Goal: Task Accomplishment & Management: Complete application form

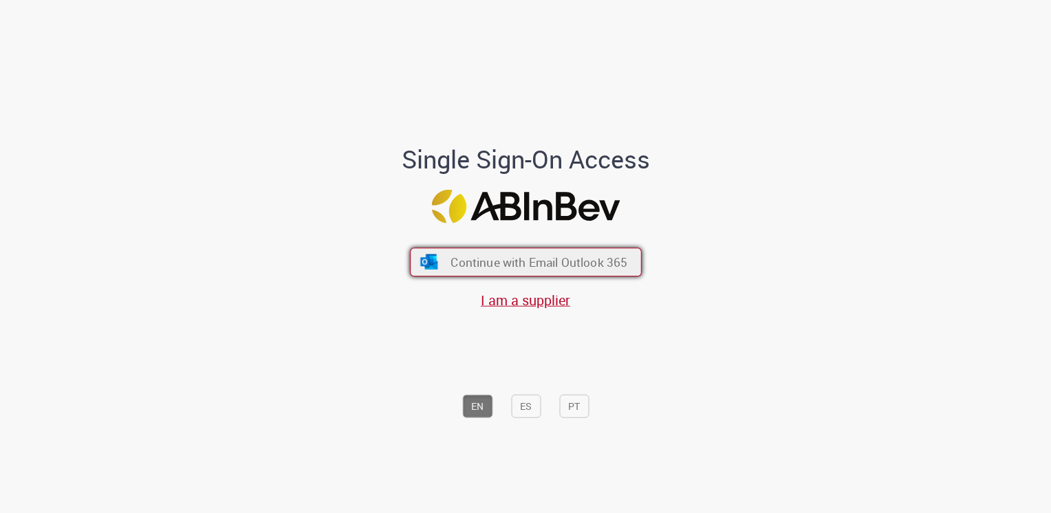
click at [554, 259] on span "Continue with Email Outlook 365" at bounding box center [538, 262] width 177 height 16
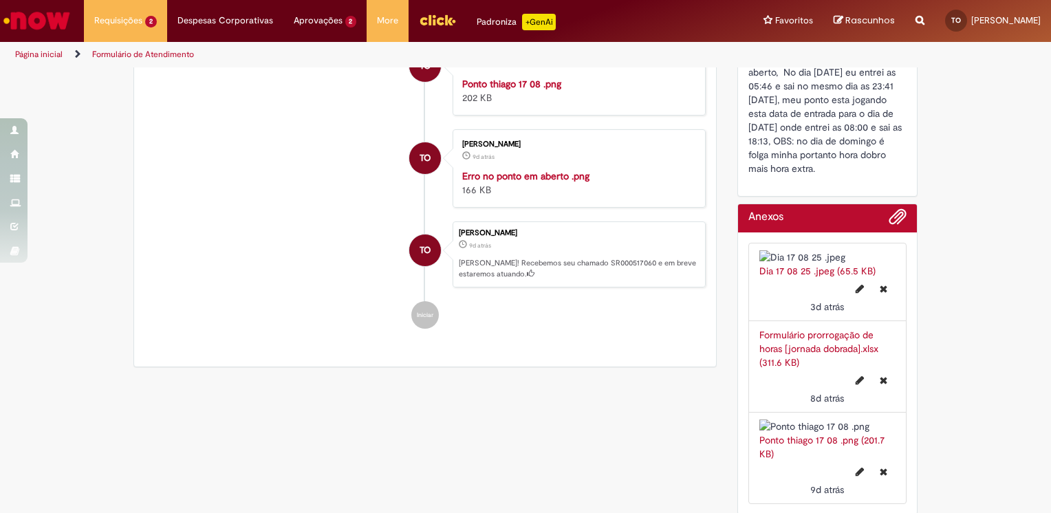
scroll to position [481, 0]
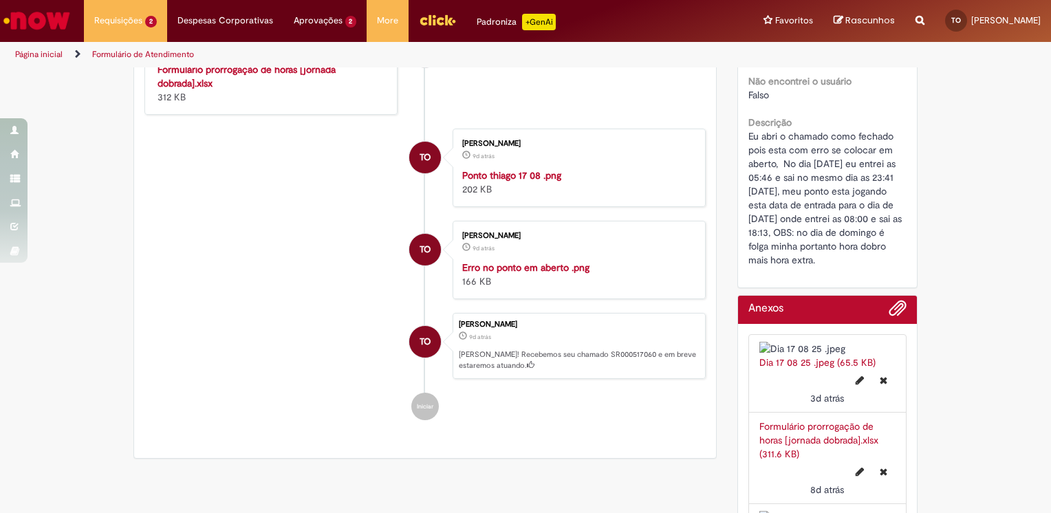
drag, startPoint x: 901, startPoint y: 249, endPoint x: 742, endPoint y: 120, distance: 205.3
copy span "Eu abri o chamado como fechado pois esta com erro se colocar em aberto, No dia …"
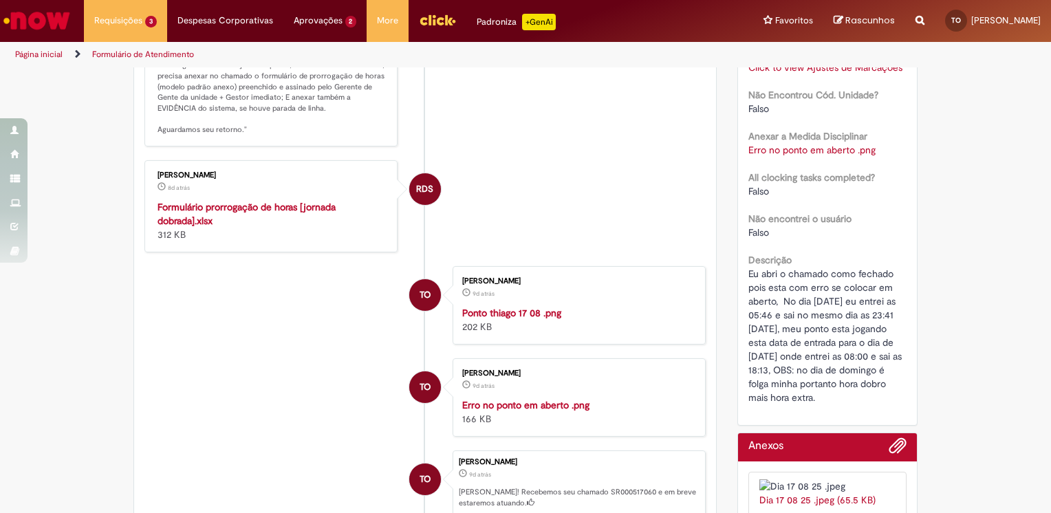
scroll to position [0, 0]
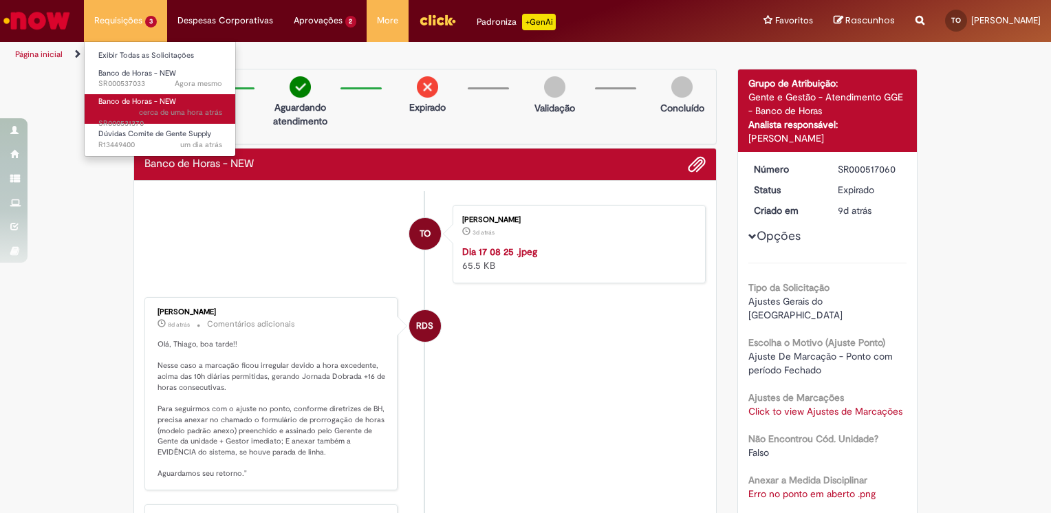
click at [138, 105] on span "Banco de Horas - NEW" at bounding box center [137, 101] width 78 height 10
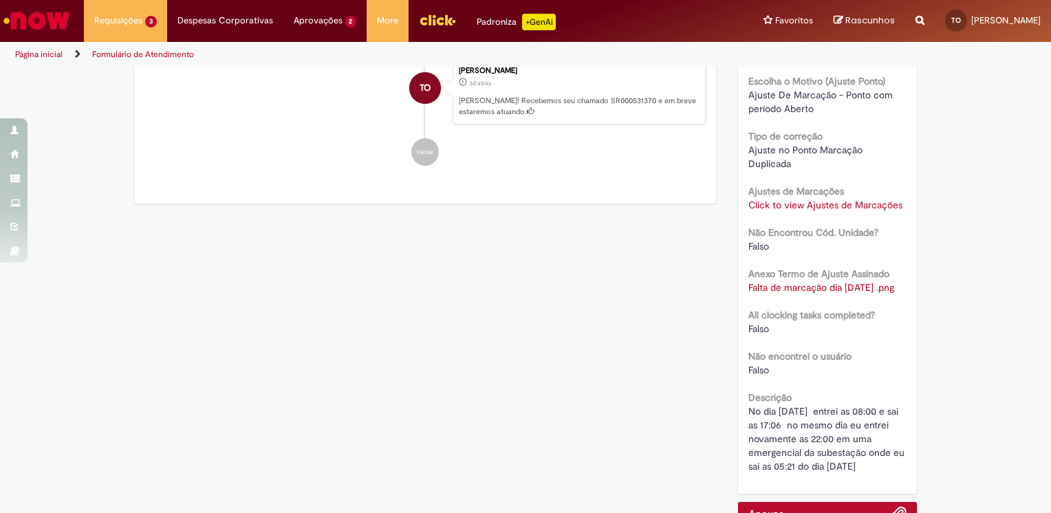
scroll to position [10, 0]
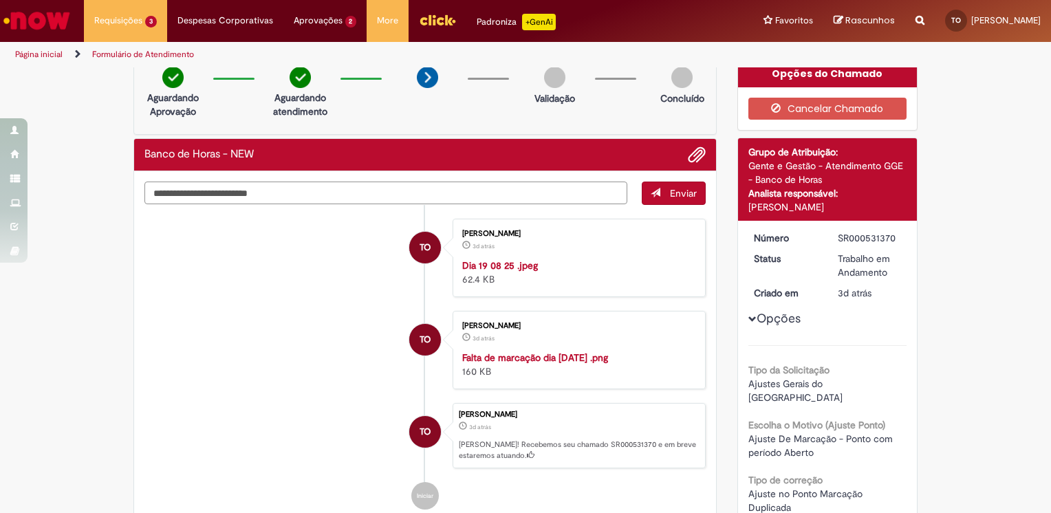
click at [329, 190] on textarea "Digite sua mensagem aqui..." at bounding box center [385, 193] width 483 height 23
type textarea "**********"
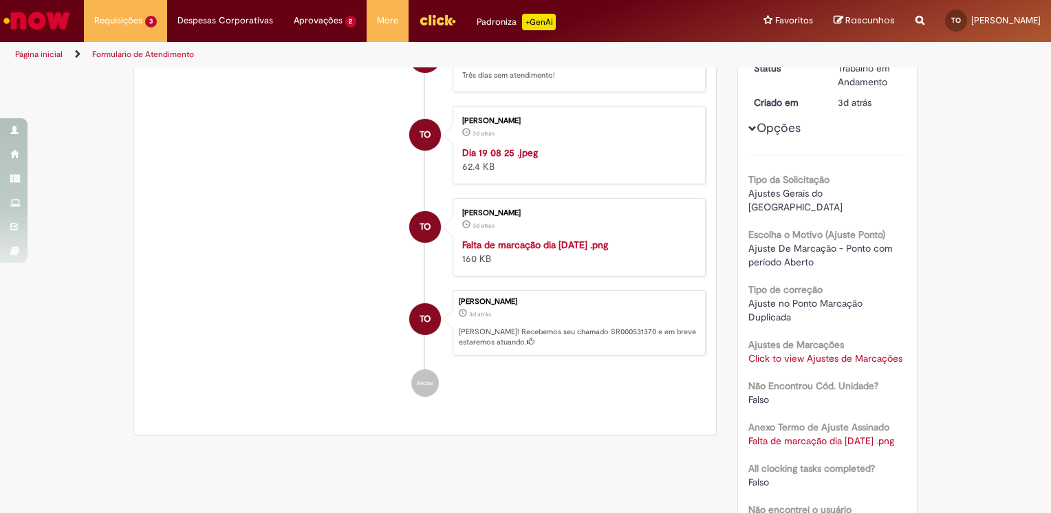
scroll to position [0, 0]
